Goal: Communication & Community: Answer question/provide support

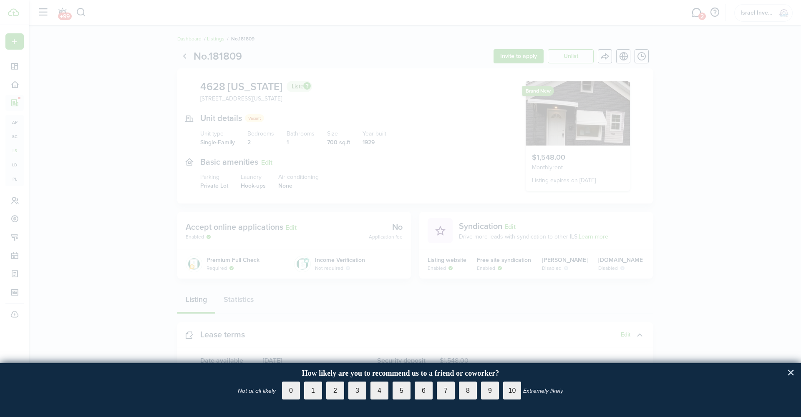
click at [787, 372] on button "×" at bounding box center [791, 372] width 8 height 13
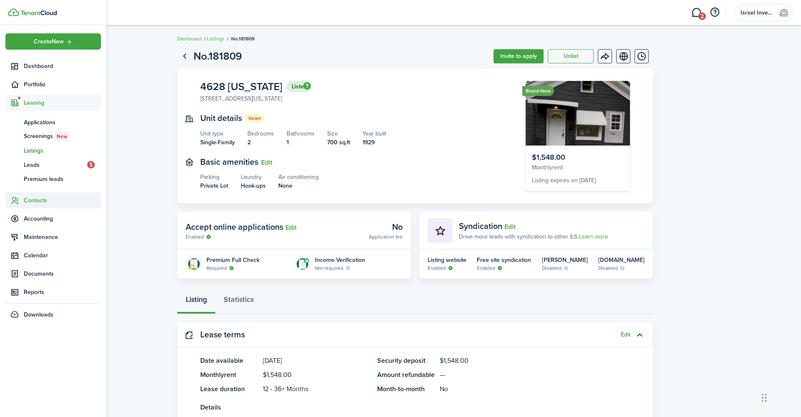
click at [38, 200] on span "Contacts" at bounding box center [62, 200] width 77 height 9
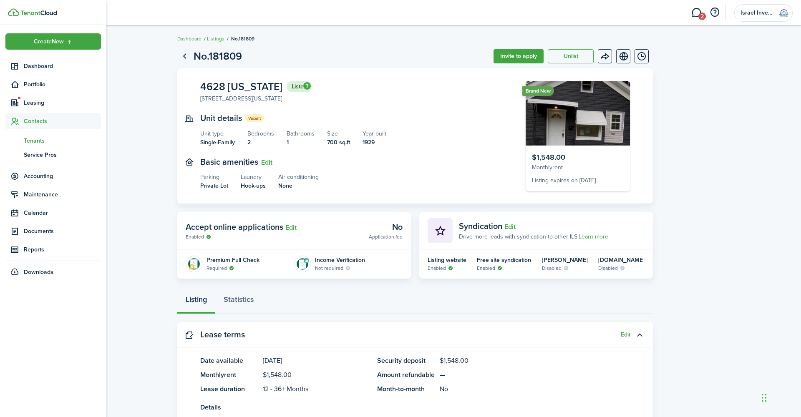
click at [37, 138] on span "Tenants" at bounding box center [62, 140] width 77 height 9
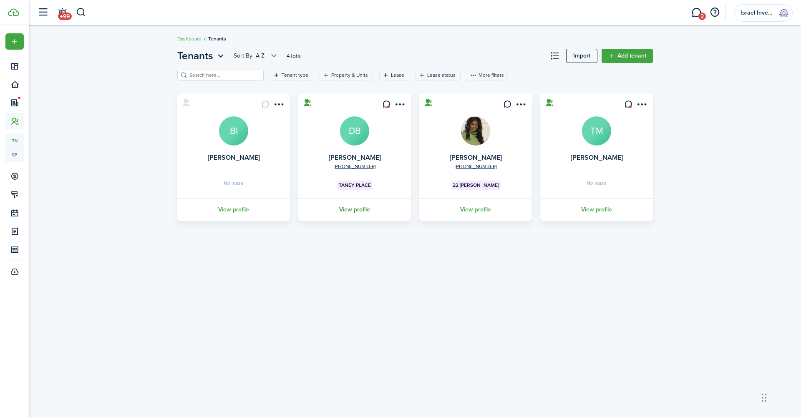
click at [349, 209] on link "View profile" at bounding box center [354, 209] width 115 height 23
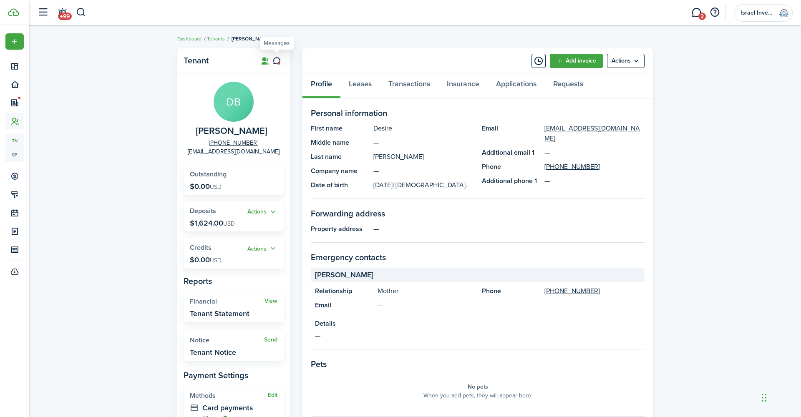
click at [275, 62] on icon at bounding box center [277, 61] width 9 height 8
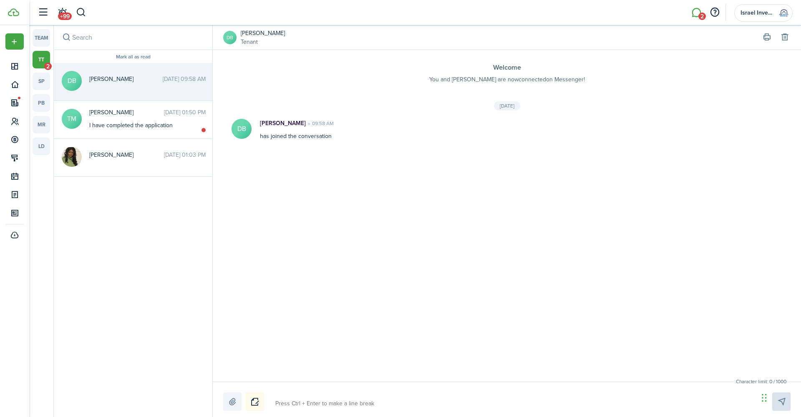
click at [699, 15] on li "2" at bounding box center [696, 12] width 19 height 21
click at [695, 13] on li "2" at bounding box center [696, 12] width 19 height 21
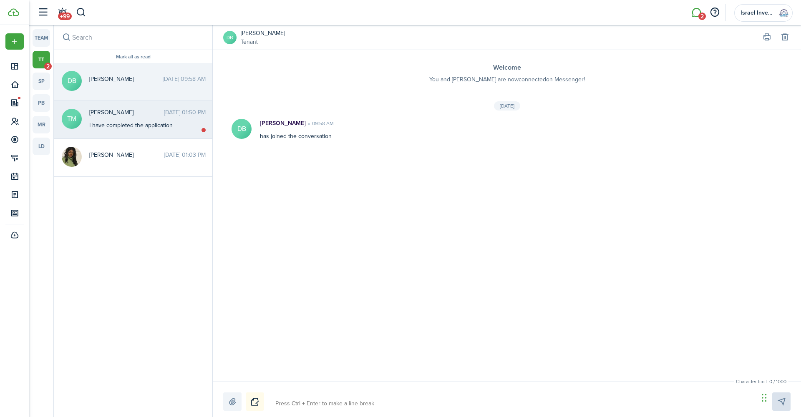
click at [125, 120] on div "[PERSON_NAME] [DATE] 01:50 PM I have completed the application" at bounding box center [147, 119] width 129 height 22
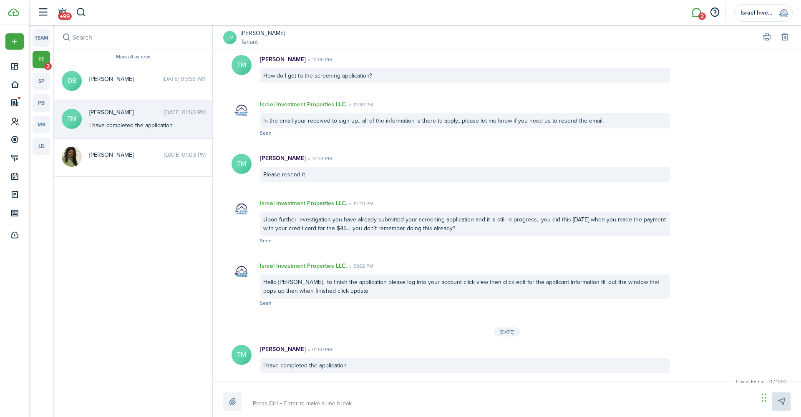
scroll to position [212, 0]
click at [785, 39] on button "button" at bounding box center [785, 38] width 12 height 12
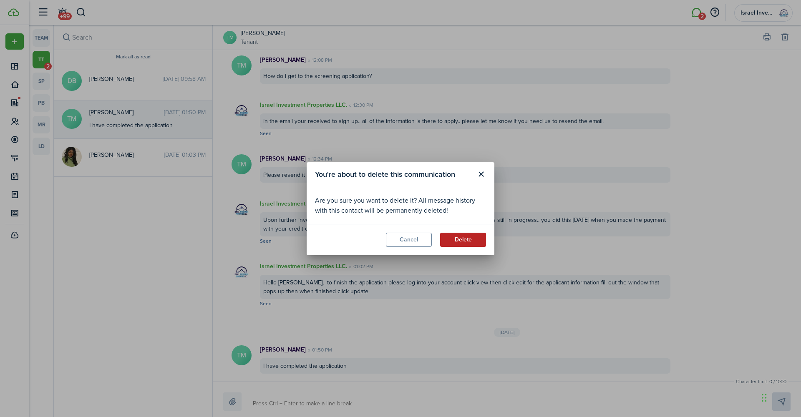
click at [458, 242] on button "Delete" at bounding box center [463, 240] width 46 height 14
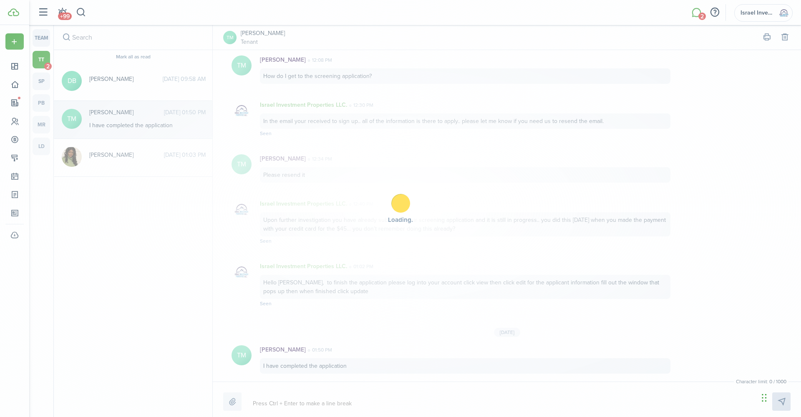
scroll to position [0, 0]
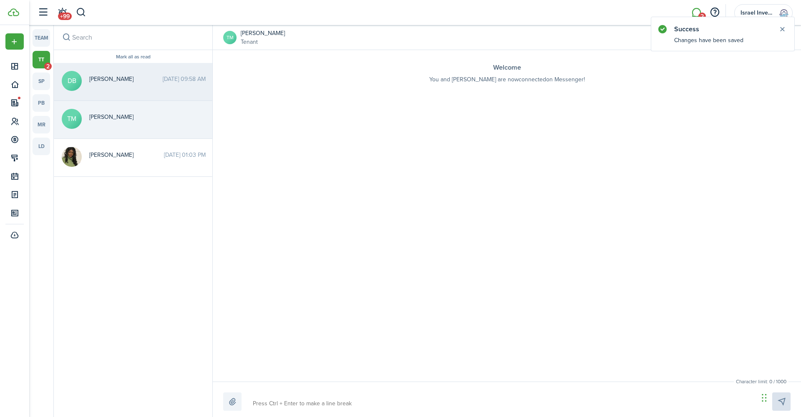
click at [169, 83] on div "[PERSON_NAME] [DATE] 09:58 AM" at bounding box center [147, 81] width 129 height 13
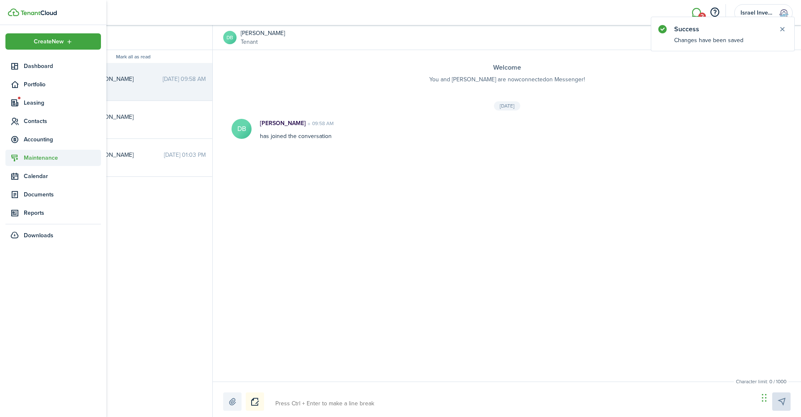
click at [26, 154] on span "Maintenance" at bounding box center [62, 158] width 77 height 9
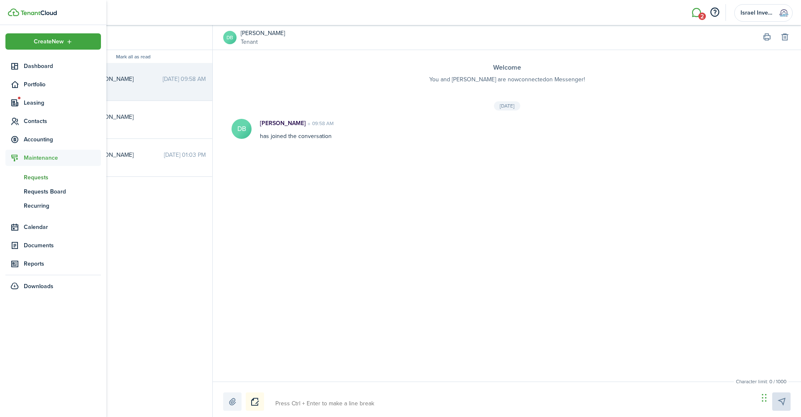
click at [42, 176] on span "Requests" at bounding box center [62, 177] width 77 height 9
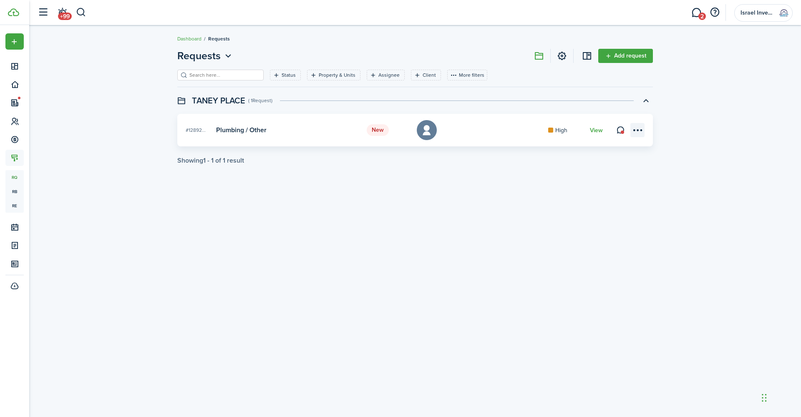
click at [640, 129] on menu-btn-icon at bounding box center [638, 130] width 14 height 14
click at [572, 127] on card-mark "High" at bounding box center [564, 130] width 33 height 9
click at [598, 130] on link "View" at bounding box center [596, 130] width 13 height 7
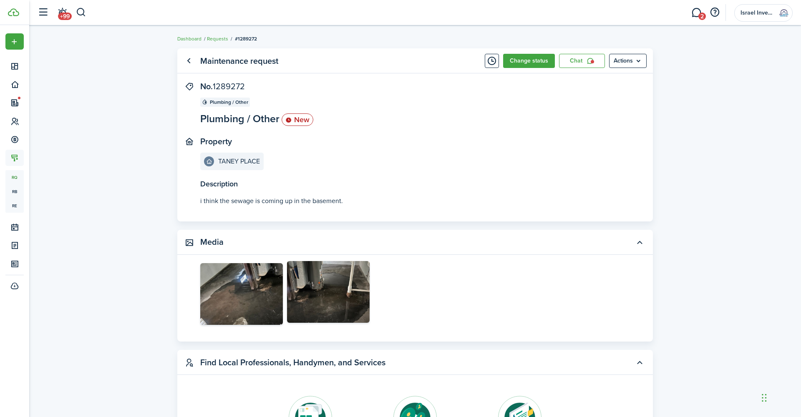
click at [333, 302] on img at bounding box center [328, 292] width 83 height 62
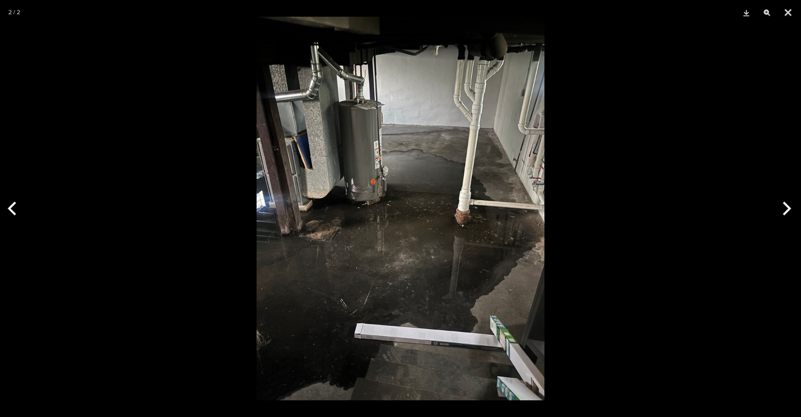
click at [791, 207] on button "Next" at bounding box center [785, 209] width 31 height 42
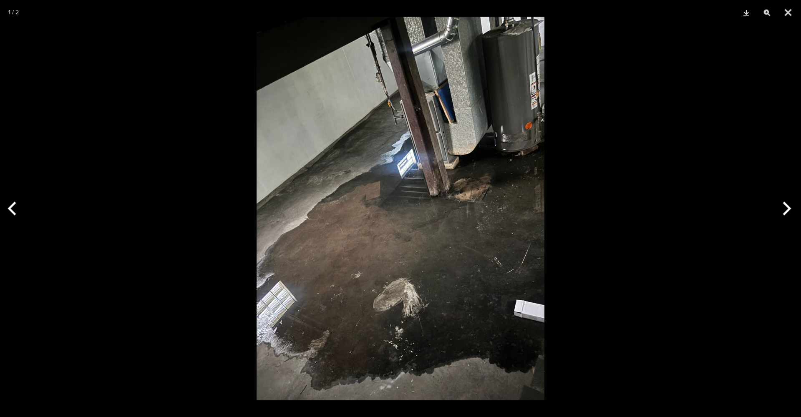
click at [18, 207] on button "Previous" at bounding box center [15, 209] width 31 height 42
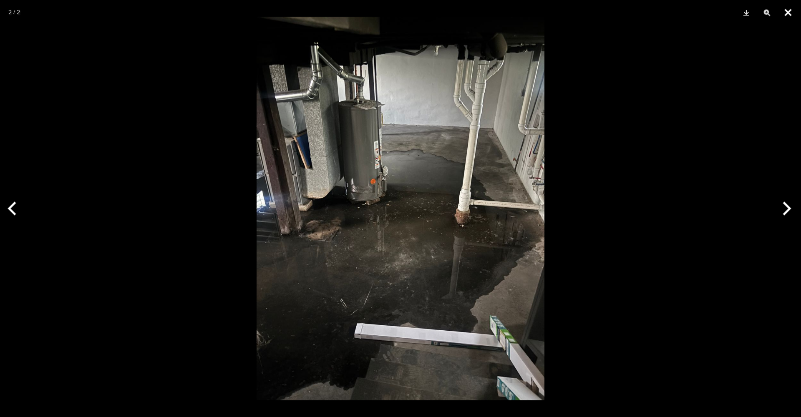
click at [790, 13] on button "Close" at bounding box center [788, 12] width 21 height 25
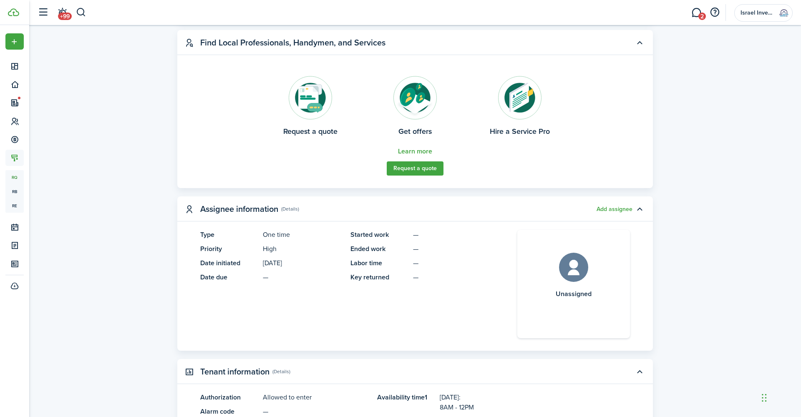
scroll to position [321, 0]
click at [641, 206] on button "button" at bounding box center [640, 208] width 14 height 14
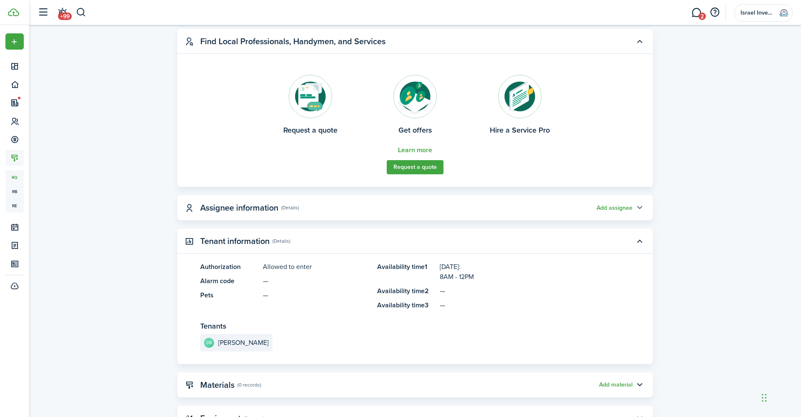
click at [638, 206] on button "button" at bounding box center [640, 208] width 14 height 14
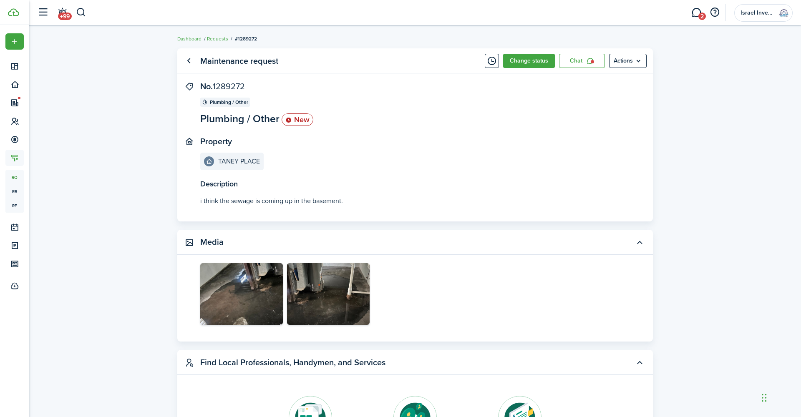
scroll to position [0, 0]
click at [492, 62] on button "Timeline" at bounding box center [492, 61] width 14 height 14
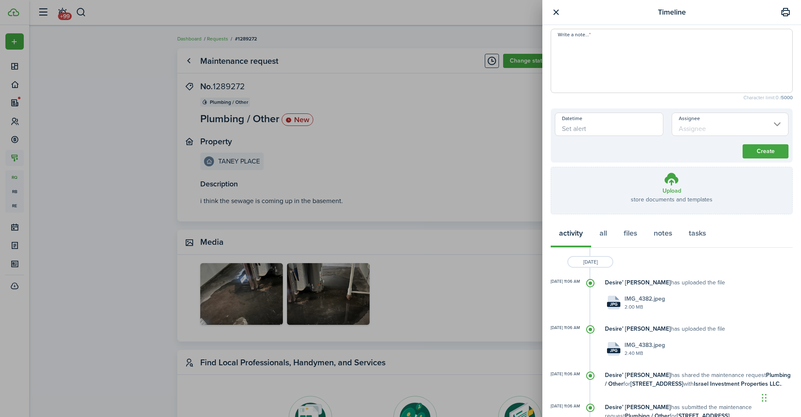
scroll to position [5, 0]
click at [726, 122] on input "Assignee" at bounding box center [730, 123] width 117 height 23
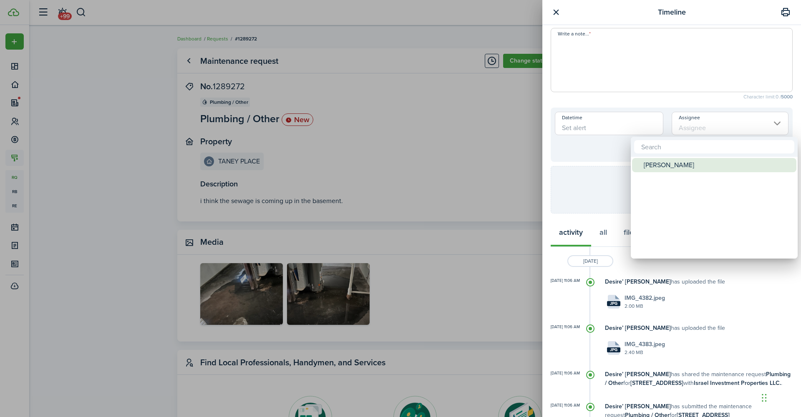
click at [684, 166] on div "[PERSON_NAME]" at bounding box center [718, 165] width 148 height 14
type input "[PERSON_NAME]"
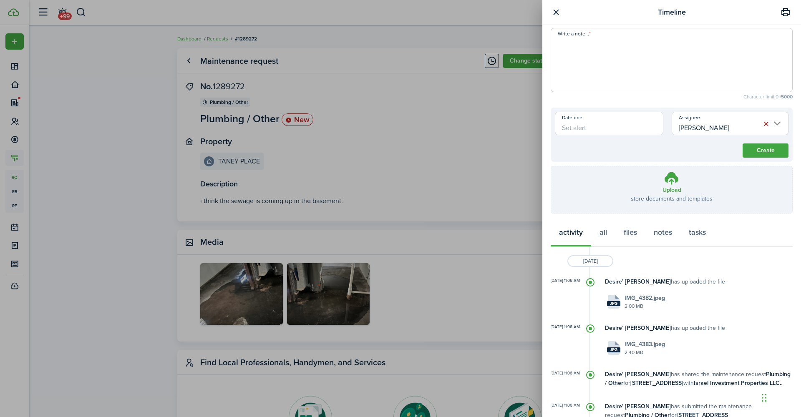
click at [596, 126] on input "Datetime" at bounding box center [609, 123] width 109 height 23
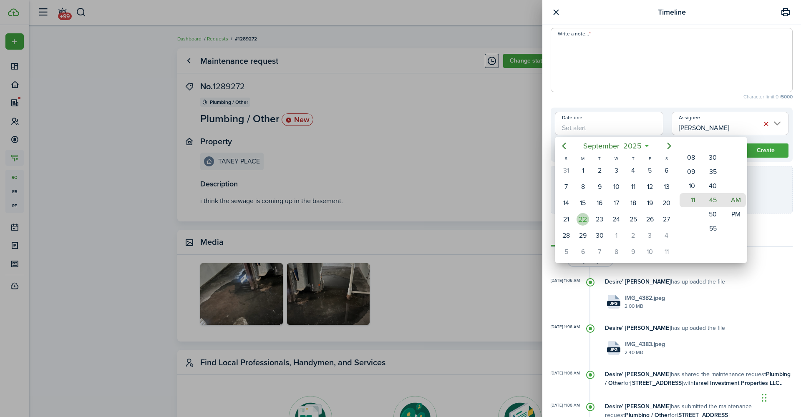
click at [586, 219] on div "22" at bounding box center [583, 219] width 13 height 13
type input "[DATE] 11:45 am"
click at [772, 163] on div at bounding box center [400, 208] width 935 height 551
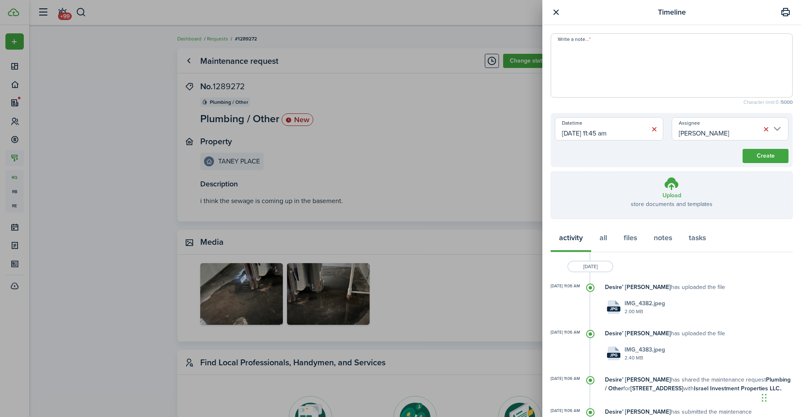
scroll to position [0, 0]
click at [593, 47] on textarea "Write a note..." at bounding box center [671, 68] width 241 height 50
type textarea "Property Manager has reached out to [GEOGRAPHIC_DATA] to get resolved"
click at [766, 159] on button "Create" at bounding box center [766, 156] width 46 height 14
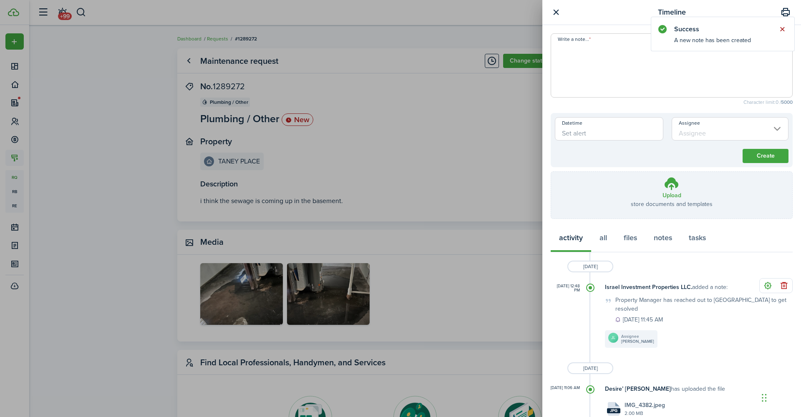
click at [781, 27] on button "Close notify" at bounding box center [783, 29] width 12 height 12
click at [556, 12] on button "button" at bounding box center [556, 12] width 10 height 10
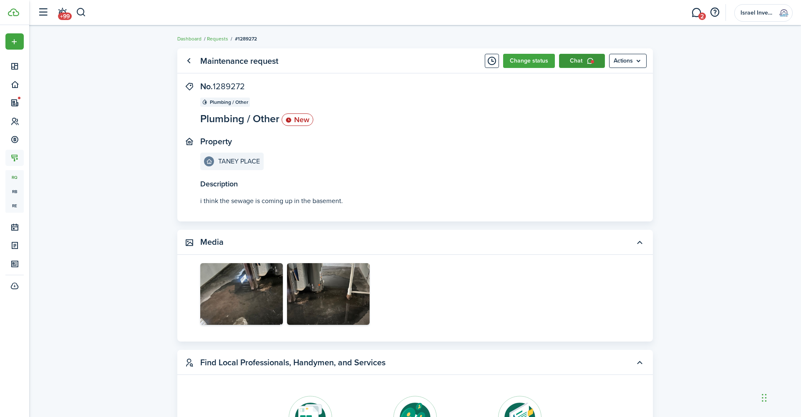
click at [589, 59] on icon at bounding box center [591, 61] width 8 height 7
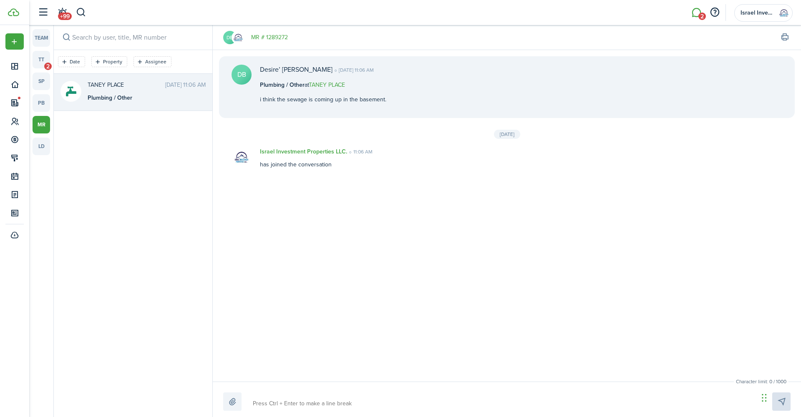
click at [366, 404] on textarea at bounding box center [503, 404] width 506 height 14
type textarea "H"
type textarea "He"
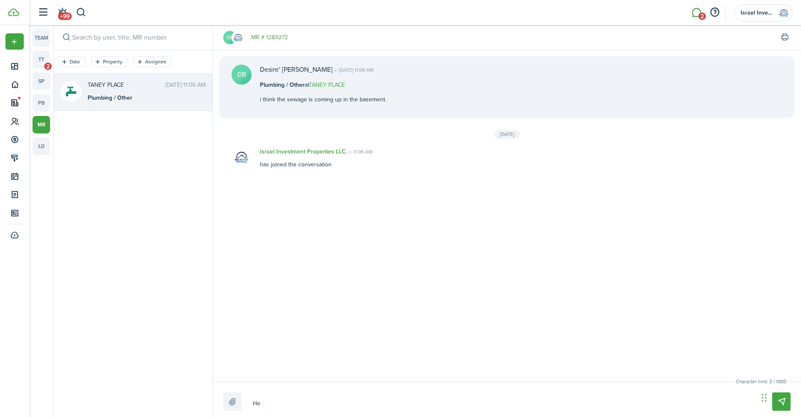
type textarea "Hel"
type textarea "Hell"
type textarea "Hello"
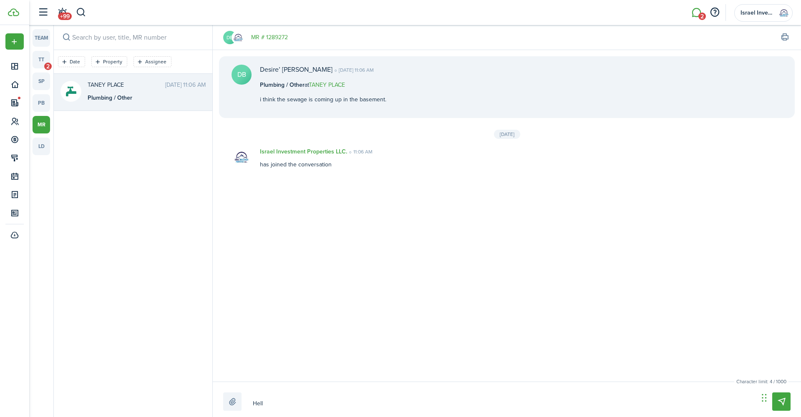
type textarea "Hello"
type textarea "Hello D"
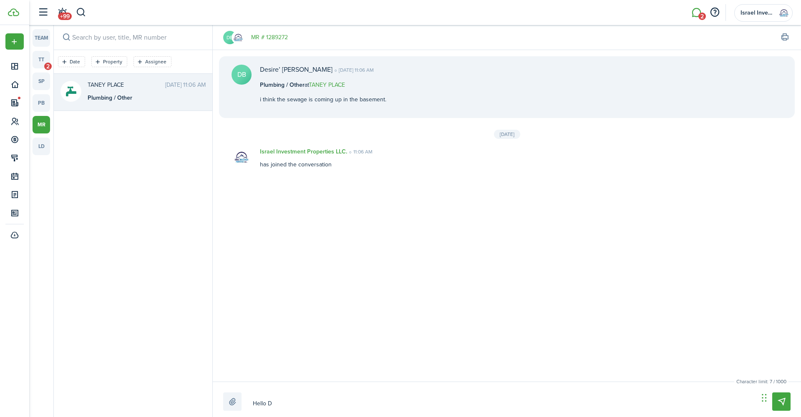
type textarea "Hello De"
type textarea "Hello Des"
type textarea "Hello Desi"
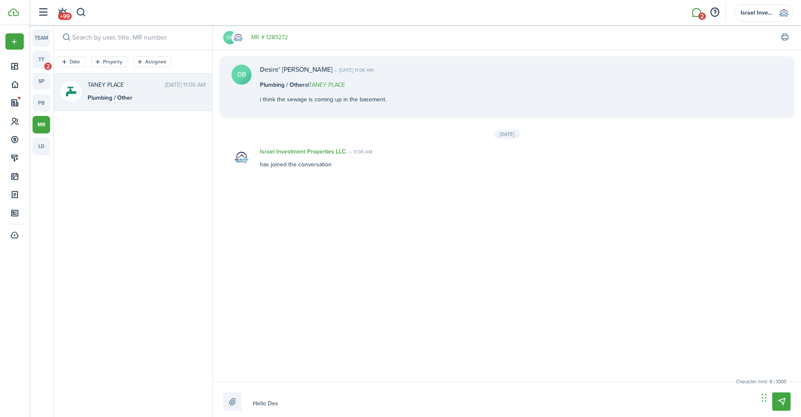
type textarea "Hello Desi"
type textarea "Hello Desit"
type textarea "Hello Desite"
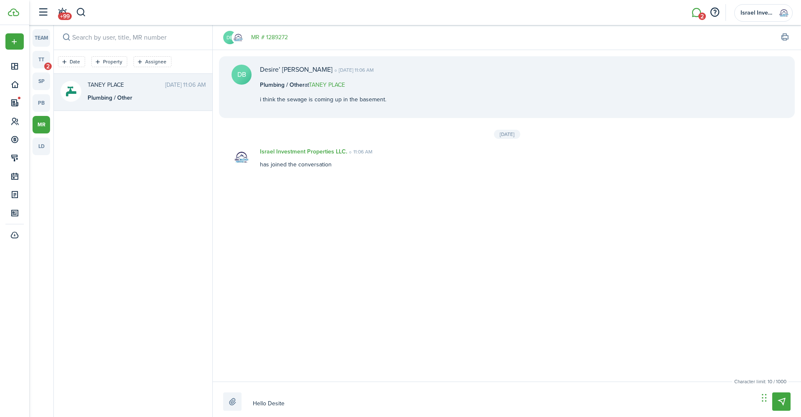
type textarea "Hello Desiter"
type textarea "Hello Desite"
type textarea "Hello Desit"
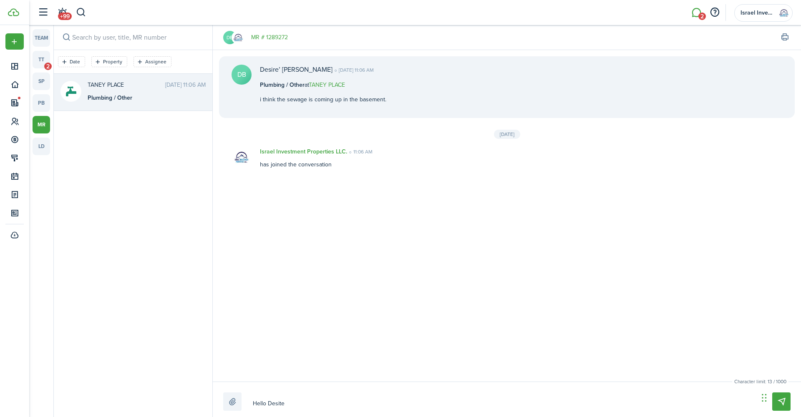
type textarea "Hello Desit"
type textarea "Hello Desitr"
type textarea "Hello Desitre"
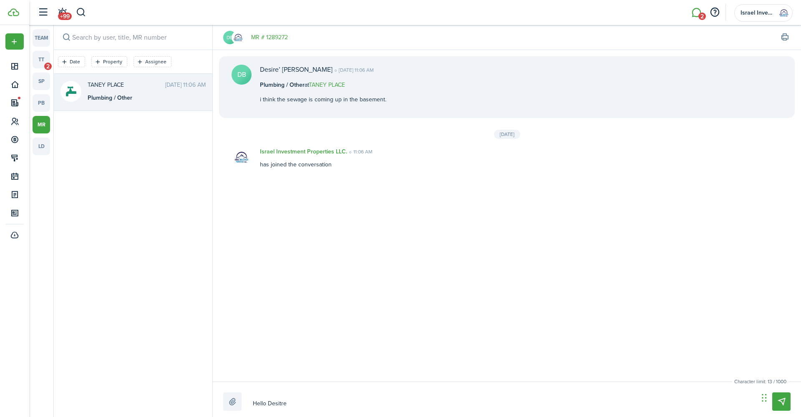
type textarea "Hello Desitre"
type textarea "Hello Desitr"
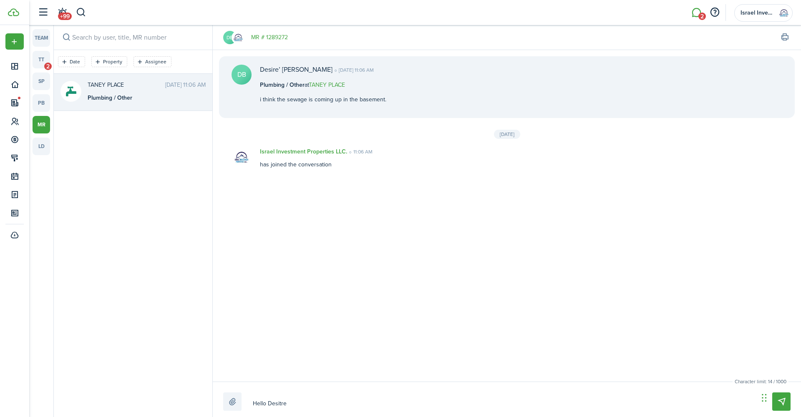
type textarea "Hello Desitr"
type textarea "Hello Desit"
type textarea "Hello Desi"
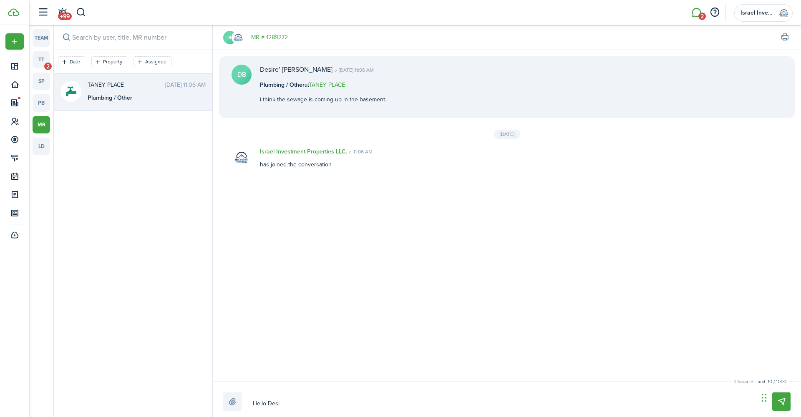
type textarea "Hello [PERSON_NAME]"
type textarea "Hello Desire"
type textarea "Hello Desire!"
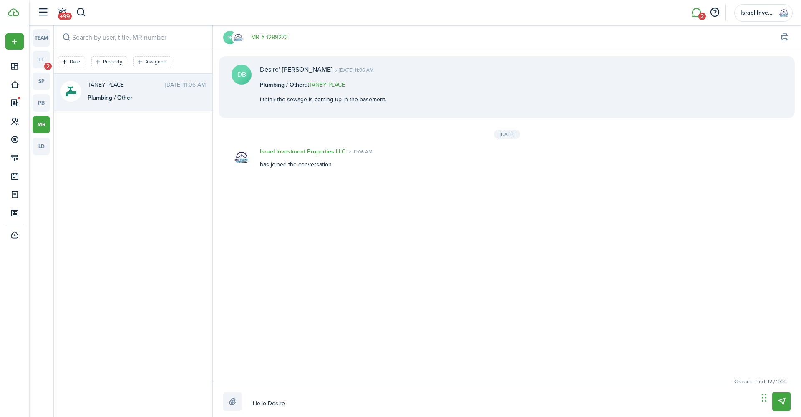
type textarea "Hello Desire!"
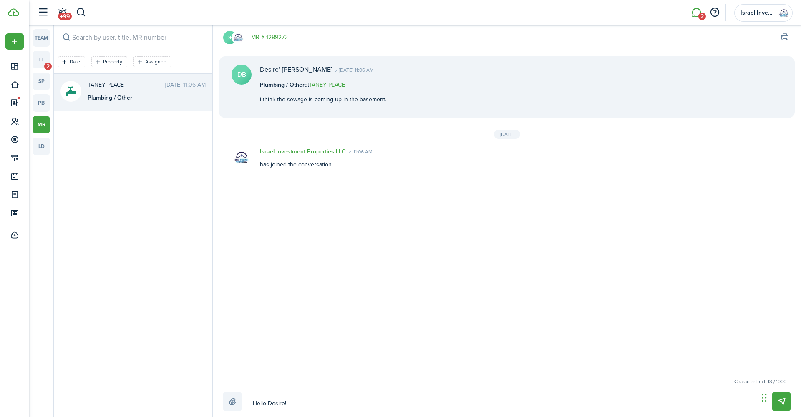
type textarea "Hello Desire"
type textarea "Hello Desire,"
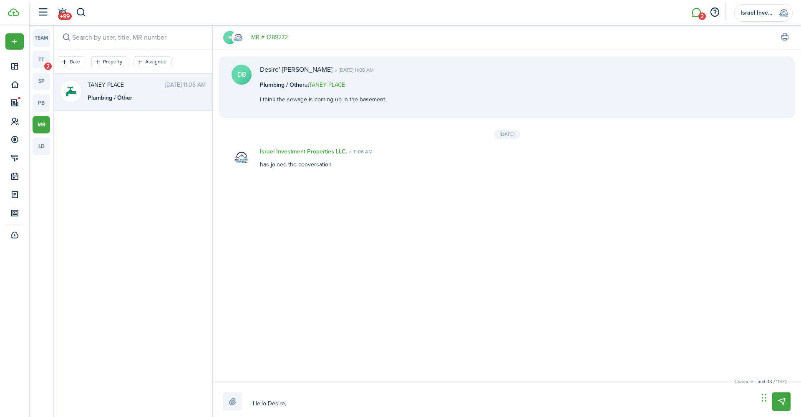
type textarea "Hello Desire,"
type textarea "Hello Desire, t"
type textarea "Hello Desire, th"
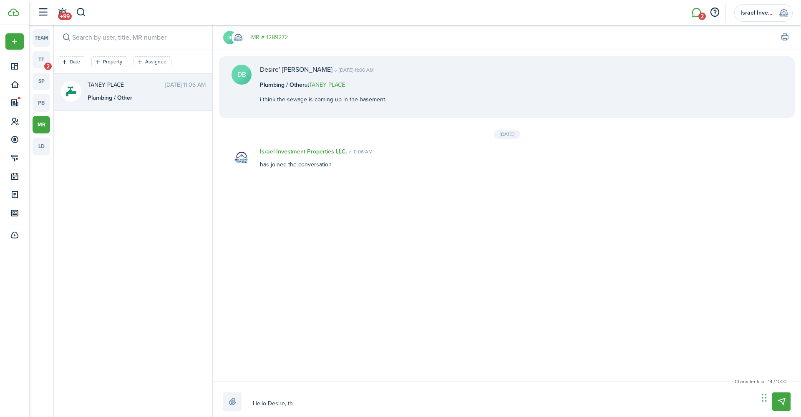
type textarea "Hello Desire, tha"
type textarea "Hello Desire, than"
type textarea "Hello Desire, thank"
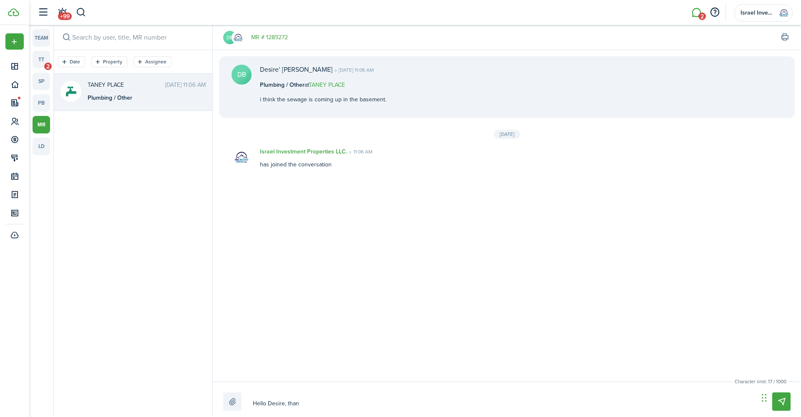
type textarea "Hello Desire, thank"
type textarea "Hello Desire, thank y"
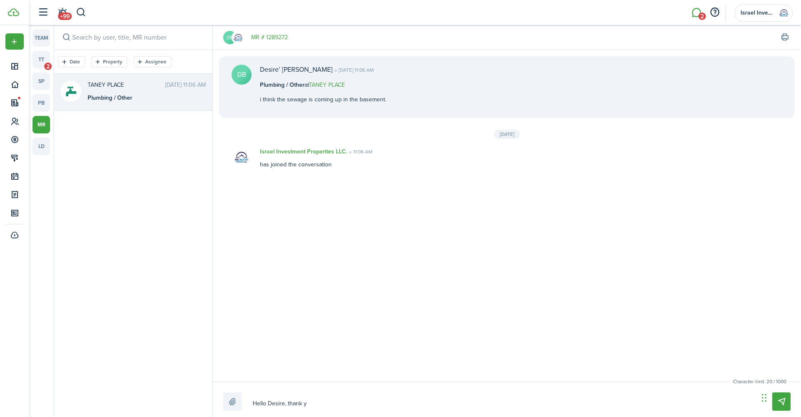
type textarea "Hello Desire, thank yo"
type textarea "Hello Desire, thank you"
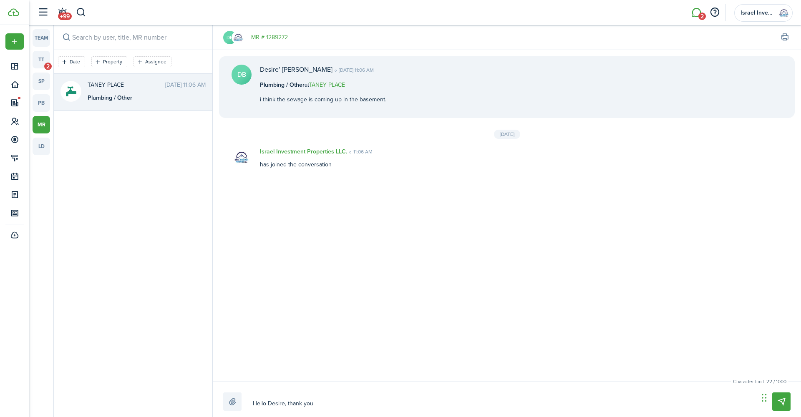
type textarea "Hello Desire, thank you"
type textarea "Hello Desire, thank you f"
type textarea "Hello Desire, thank you fo"
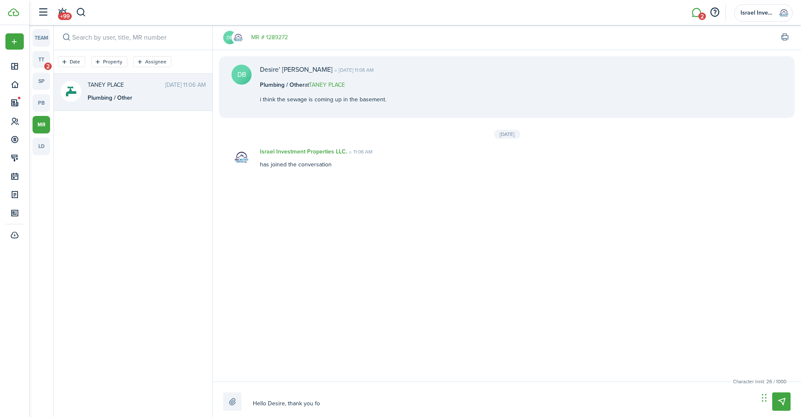
type textarea "Hello Desire, thank you for"
type textarea "Hello Desire, thank you for s"
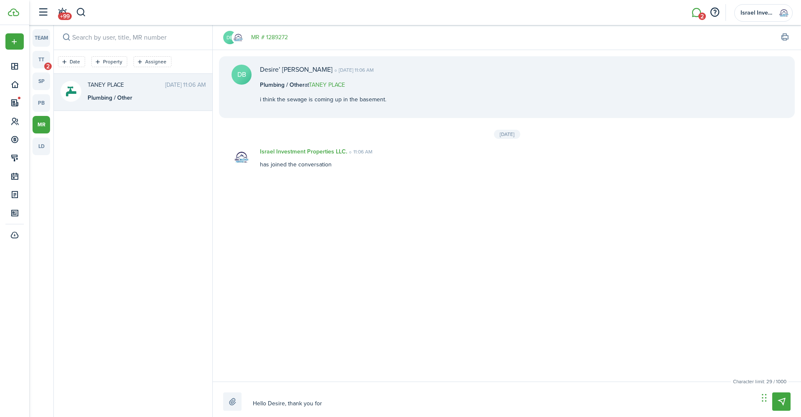
type textarea "Hello Desire, thank you for s"
type textarea "Hello Desire, thank you for su"
type textarea "Hello Desire, thank you for sub"
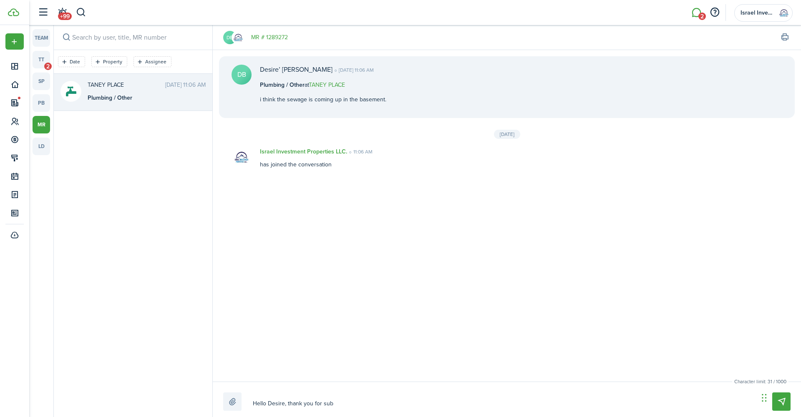
type textarea "Hello Desire, thank you for subm"
type textarea "Hello Desire, thank you for submi"
type textarea "Hello Desire, thank you for submit"
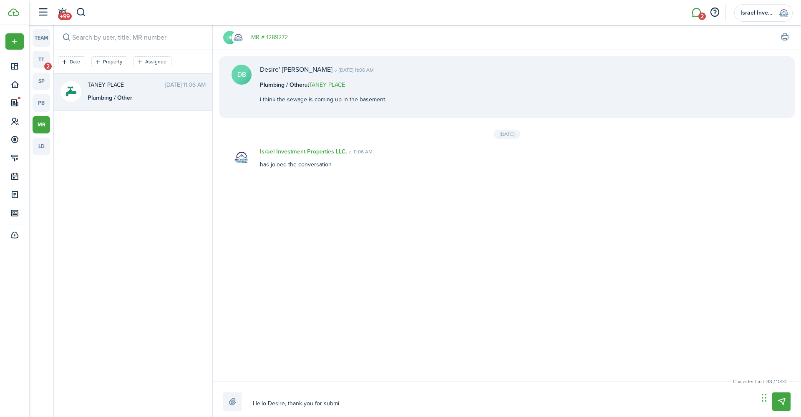
type textarea "Hello Desire, thank you for submit"
type textarea "Hello Desire, thank you for submitt"
type textarea "Hello Desire, thank you for submitti"
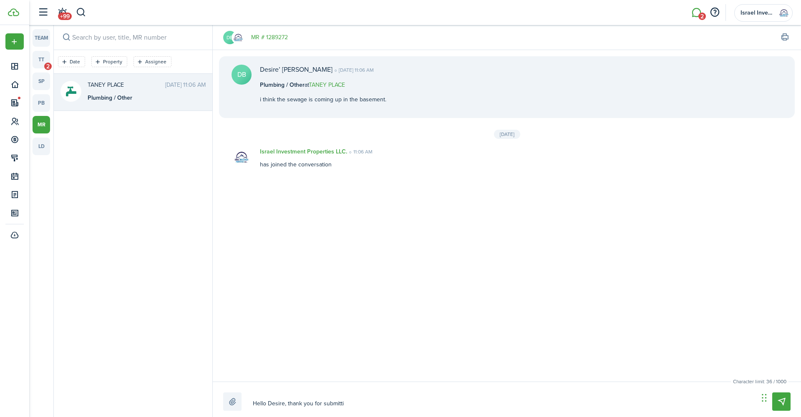
type textarea "Hello Desire, thank you for submittin"
type textarea "Hello Desire, thank you for submitting"
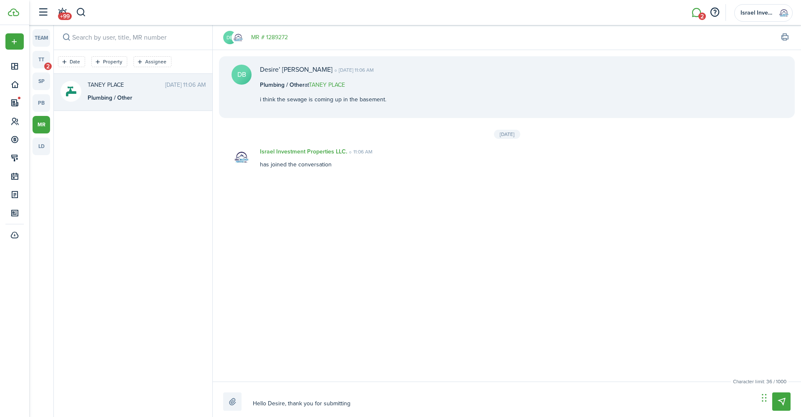
type textarea "Hello Desire, thank you for submitting"
type textarea "Hello Desire, thank you for submitting t"
type textarea "Hello Desire, thank you for submitting th"
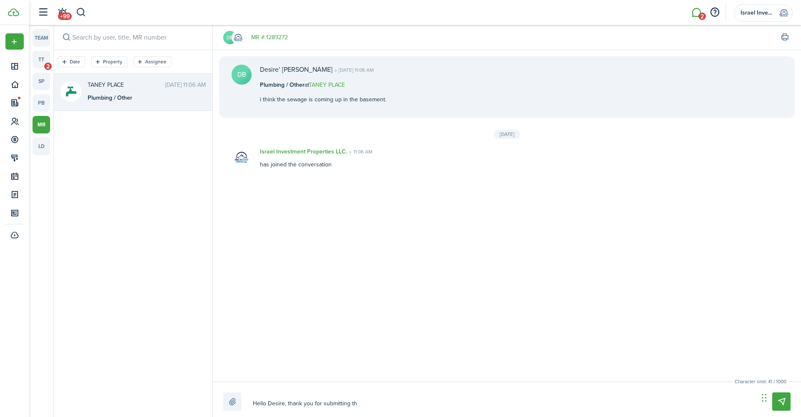
type textarea "Hello Desire, thank you for submitting the"
type textarea "Hello Desire, thank you for submitting the r"
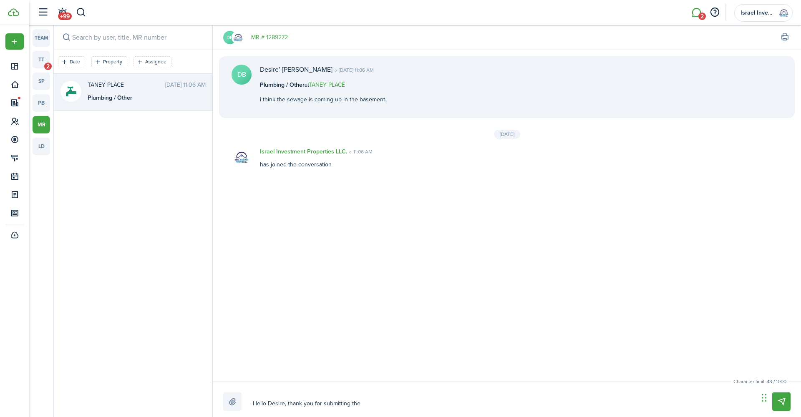
type textarea "Hello Desire, thank you for submitting the r"
type textarea "Hello Desire, thank you for submitting the re"
type textarea "Hello Desire, thank you for submitting the req"
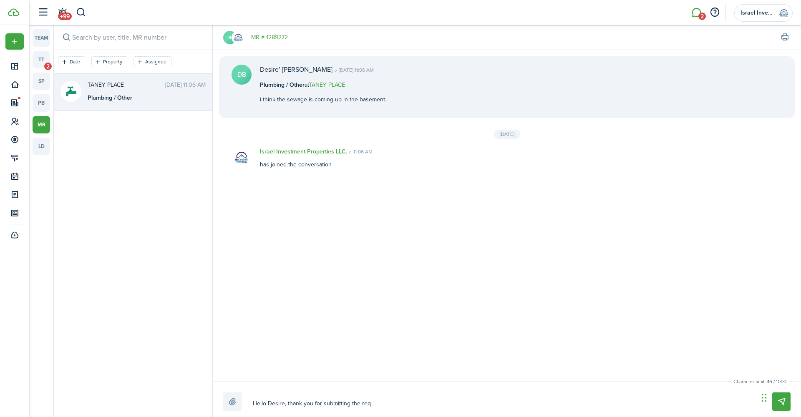
type textarea "Hello Desire, thank you for submitting the requ"
type textarea "Hello Desire, thank you for submitting the requr"
type textarea "Hello Desire, thank you for submitting the requre"
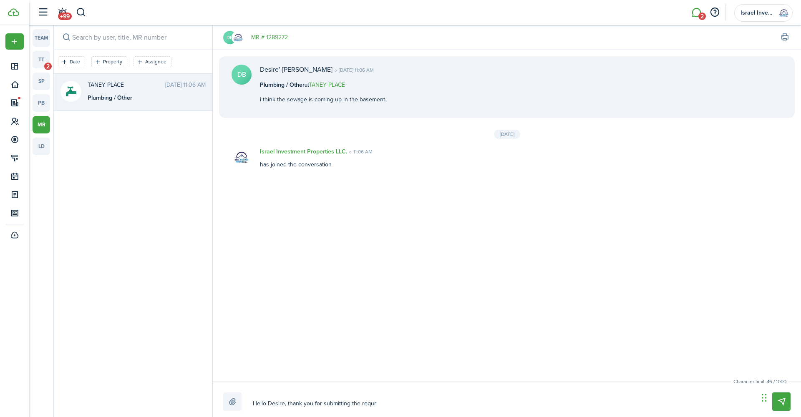
type textarea "Hello Desire, thank you for submitting the requre"
type textarea "Hello Desire, thank you for submitting the requres"
type textarea "Hello Desire, thank you for submitting the requrest"
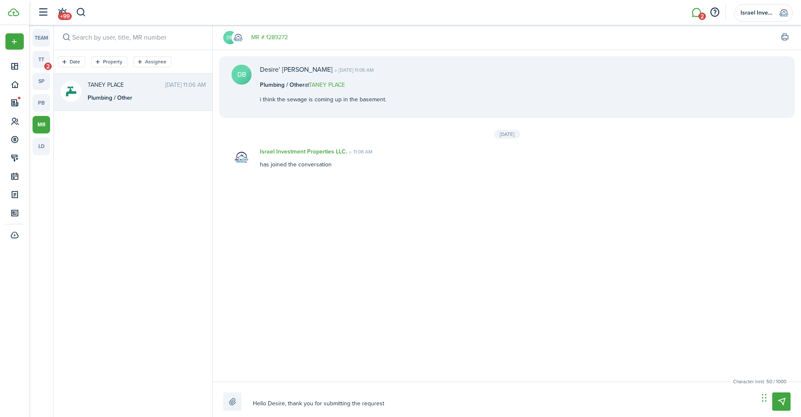
type textarea "Hello Desire, thank you for submitting the requresty"
type textarea "Hello Desire, thank you for submitting the requrest"
type textarea "Hello Desire, thank you for submitting the requrest."
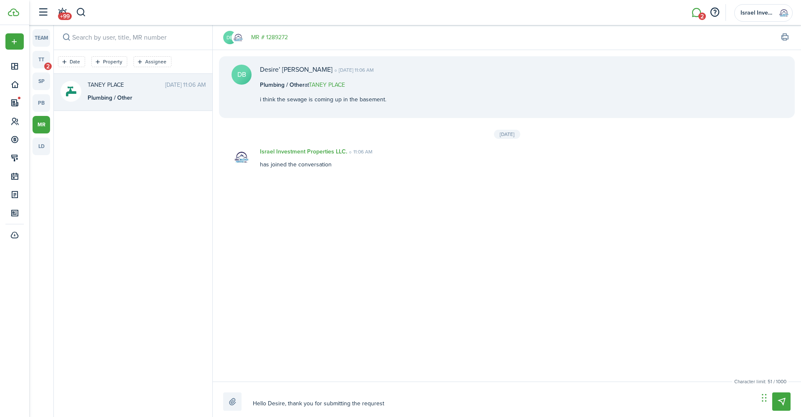
type textarea "Hello Desire, thank you for submitting the requrest."
type textarea "Hello Desire, thank you for submitting the requrest. S"
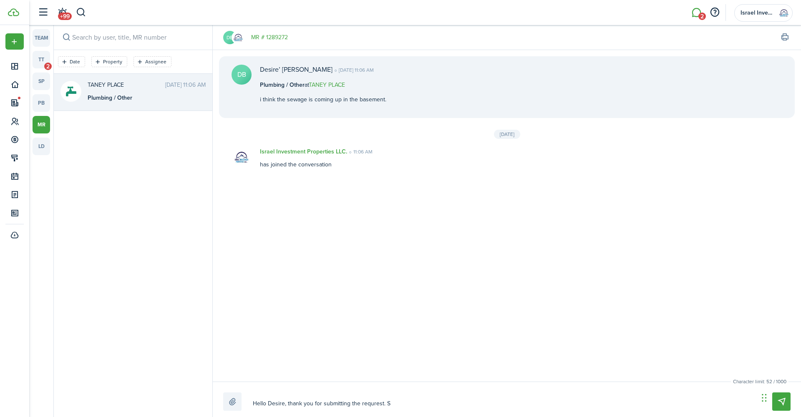
type textarea "Hello Desire, thank you for submitting the requrest. So"
type textarea "Hello Desire, thank you for submitting the requrest. Sor"
type textarea "Hello Desire, thank you for submitting the requrest. Sorr"
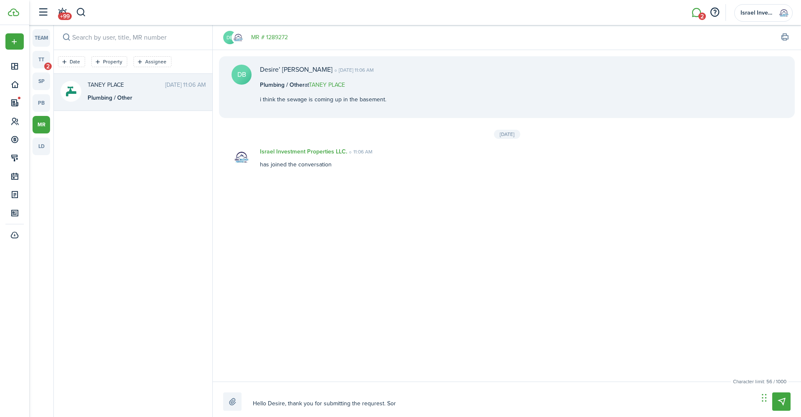
type textarea "Hello Desire, thank you for submitting the requrest. Sorr"
type textarea "Hello Desire, thank you for submitting the requrest. Sorry"
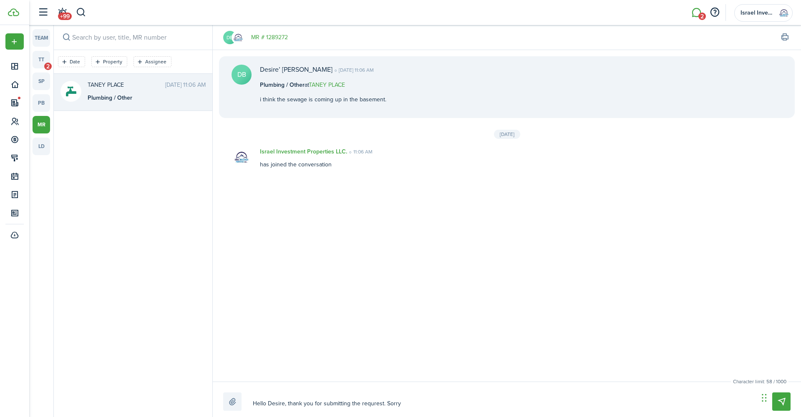
type textarea "Hello Desire, thank you for submitting the requrest. Sorry a"
type textarea "Hello Desire, thank you for submitting the requrest. Sorry ab"
type textarea "Hello Desire, thank you for submitting the requrest. Sorry abo"
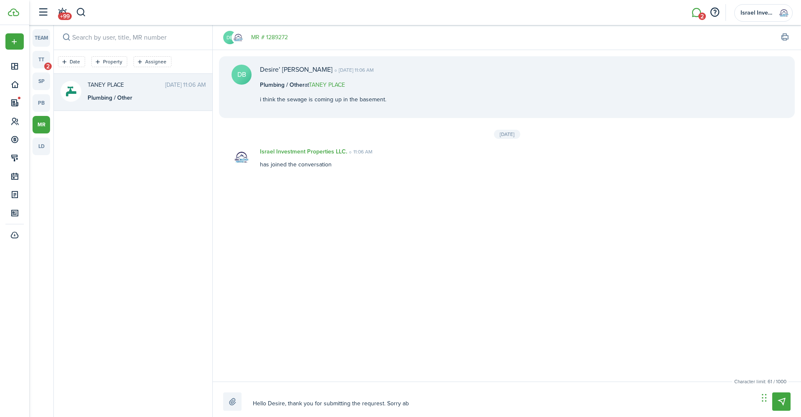
type textarea "Hello Desire, thank you for submitting the requrest. Sorry abo"
type textarea "Hello Desire, thank you for submitting the requrest. Sorry abou"
type textarea "Hello Desire, thank you for submitting the requrest. Sorry about"
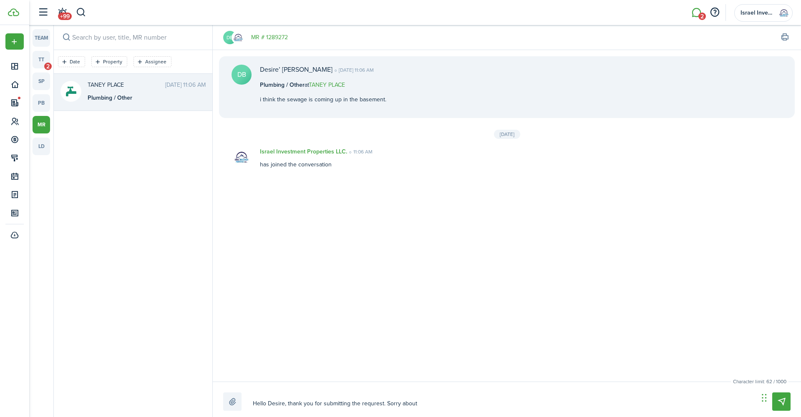
type textarea "Hello Desire, thank you for submitting the requrest. Sorry about"
type textarea "Hello Desire, thank you for submitting the requrest. Sorry about t"
type textarea "Hello Desire, thank you for submitting the requrest. Sorry about th"
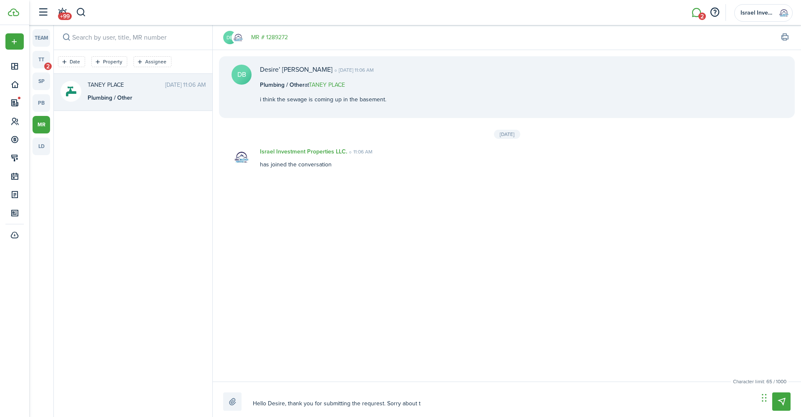
type textarea "Hello Desire, thank you for submitting the requrest. Sorry about th"
type textarea "Hello Desire, thank you for submitting the requrest. Sorry about thi"
type textarea "Hello Desire, thank you for submitting the requrest. Sorry about this"
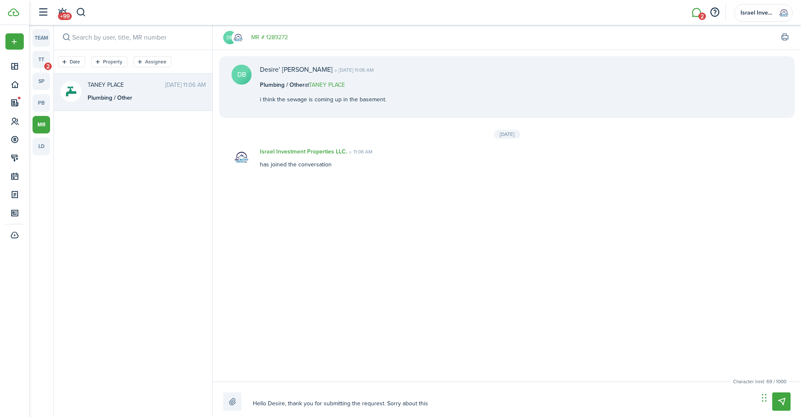
type textarea "Hello Desire, thank you for submitting the requrest. Sorry about this"
type textarea "Hello Desire, thank you for submitting the requrest. Sorry about thi"
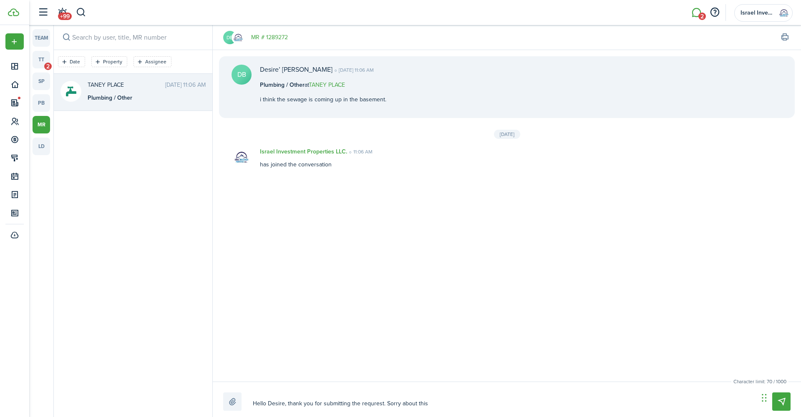
type textarea "Hello Desire, thank you for submitting the requrest. Sorry about thi"
type textarea "Hello Desire, thank you for submitting the requrest. Sorry about th"
type textarea "Hello Desire, thank you for submitting the requrest. Sorry about the"
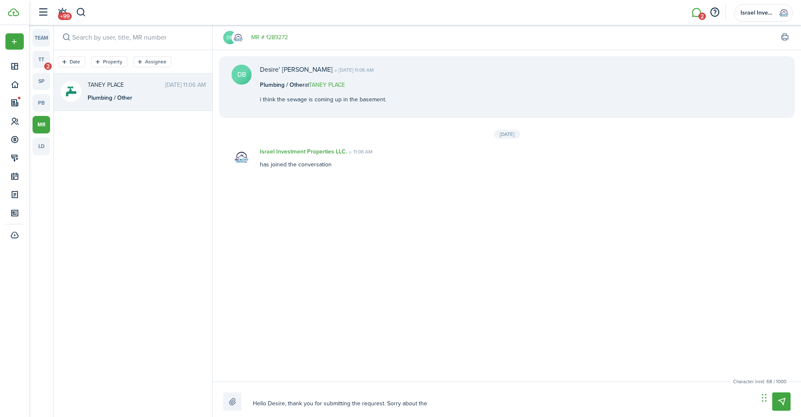
type textarea "Hello Desire, thank you for submitting the requrest. Sorry about the"
type textarea "Hello Desire, thank you for submitting the requrest. Sorry about the i"
type textarea "Hello Desire, thank you for submitting the requrest. Sorry about the in"
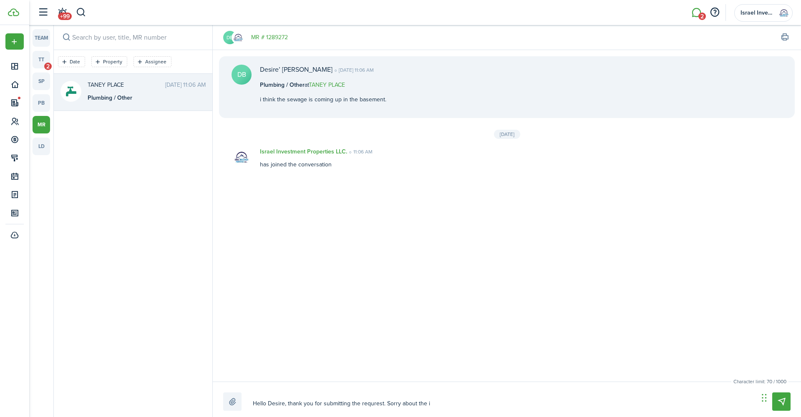
type textarea "Hello Desire, thank you for submitting the requrest. Sorry about the in"
type textarea "Hello Desire, thank you for submitting the requrest. Sorry about the inc"
type textarea "Hello Desire, thank you for submitting the requrest. Sorry about the inco"
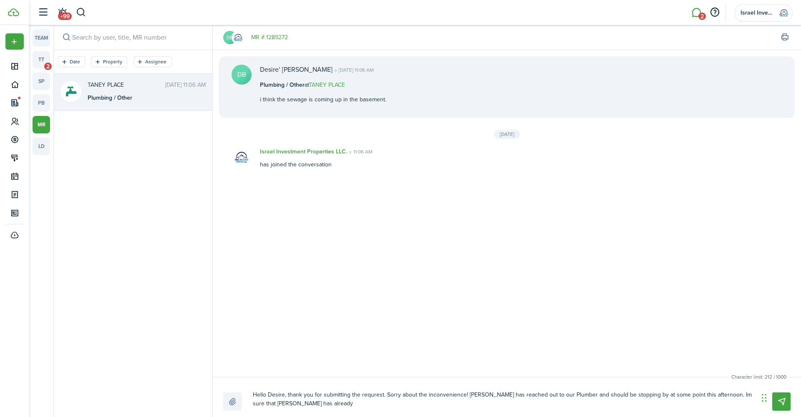
click at [375, 397] on textarea "Hello Desire, thank you for submitting the requrest. Sorry about the inconvenie…" at bounding box center [503, 399] width 506 height 23
click at [368, 397] on textarea "Hello Desire, thank you for submitting the requrest. Sorry about the inconvenie…" at bounding box center [503, 399] width 506 height 23
click at [365, 395] on textarea "Hello Desire, thank you for submitting the requrest. Sorry about the inconvenie…" at bounding box center [503, 399] width 506 height 23
click at [370, 396] on textarea "Hello Desire, thank you for submitting the requrest. Sorry about the inconvenie…" at bounding box center [503, 399] width 506 height 23
click at [313, 409] on textarea "Hello Desire, thank you for submitting the reqrest. Sorry about the inconvenien…" at bounding box center [503, 399] width 506 height 23
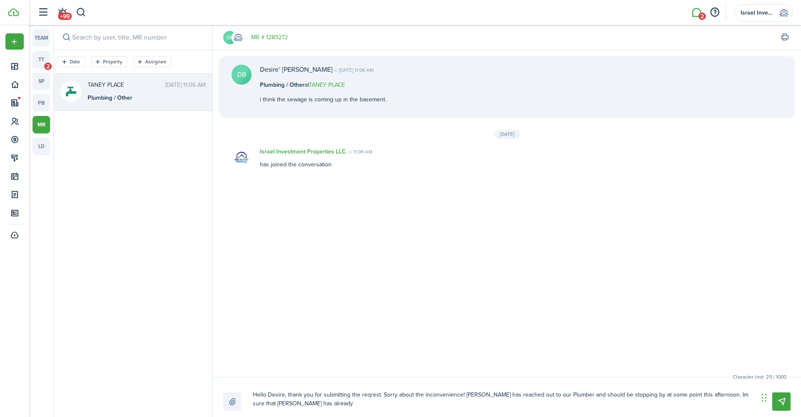
click at [367, 395] on textarea "Hello Desire, thank you for submitting the reqrest. Sorry about the inconvenien…" at bounding box center [503, 399] width 506 height 23
click at [371, 396] on textarea "Hello Desire, thank you for submitting the reqrest. Sorry about the inconvenien…" at bounding box center [503, 399] width 506 height 23
click at [315, 405] on textarea "Hello Desire, thank you for submitting the request. Sorry about the inconvenien…" at bounding box center [503, 399] width 506 height 23
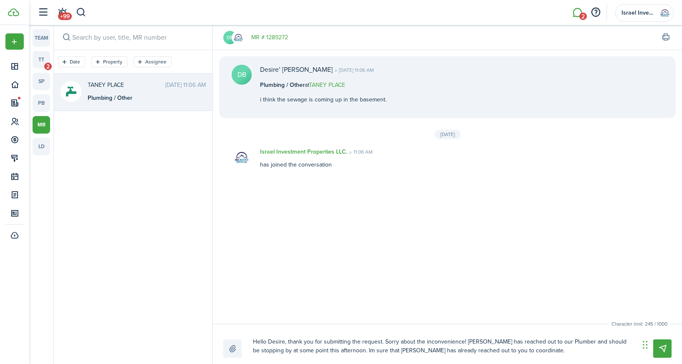
click at [646, 346] on div "Chat Widget" at bounding box center [661, 344] width 42 height 40
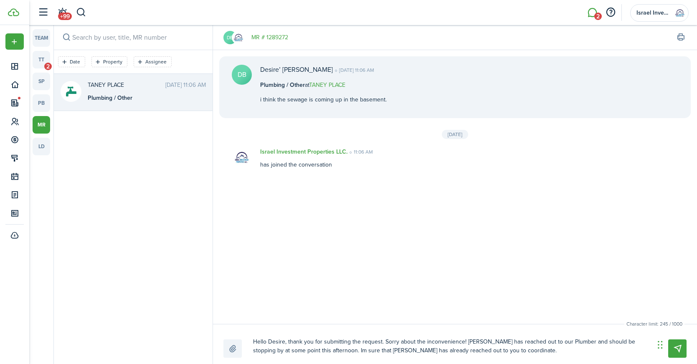
click at [505, 351] on textarea "Hello Desire, thank you for submitting the request. Sorry about the inconvenien…" at bounding box center [450, 346] width 401 height 23
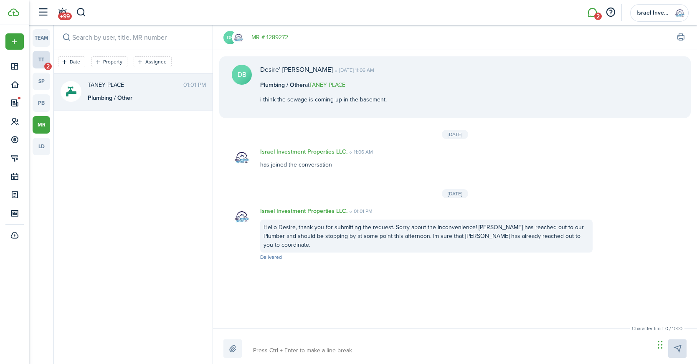
click at [39, 61] on link "tt 2" at bounding box center [42, 60] width 18 height 18
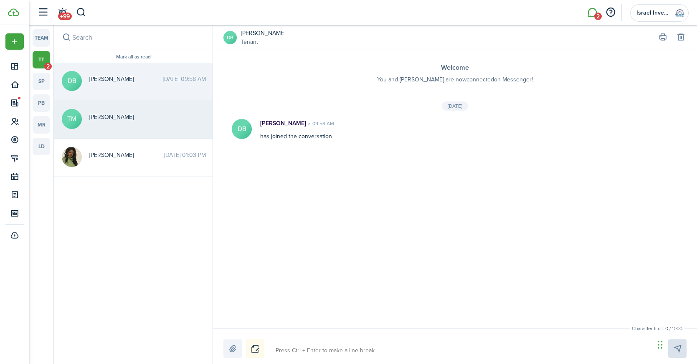
click at [107, 137] on messenger-thread-item "TM [PERSON_NAME]" at bounding box center [133, 120] width 159 height 38
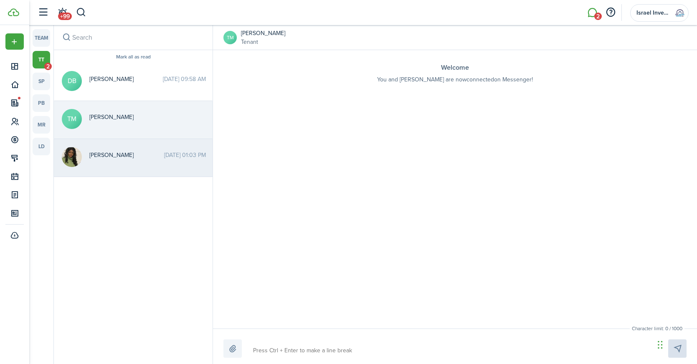
click at [133, 160] on div "[PERSON_NAME] [DATE] 01:03 PM" at bounding box center [147, 157] width 129 height 13
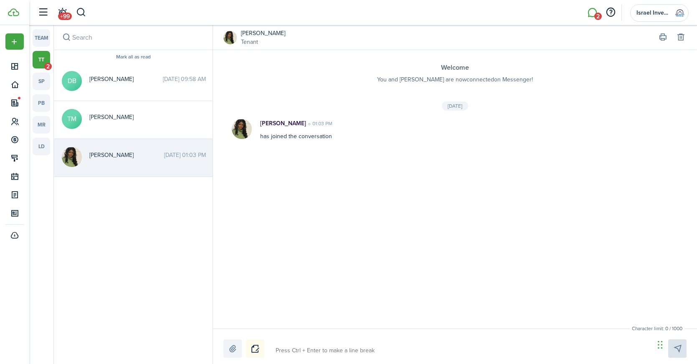
click at [43, 57] on link "tt 2" at bounding box center [42, 60] width 18 height 18
click at [42, 35] on link "team" at bounding box center [42, 38] width 18 height 18
